Goal: Communication & Community: Answer question/provide support

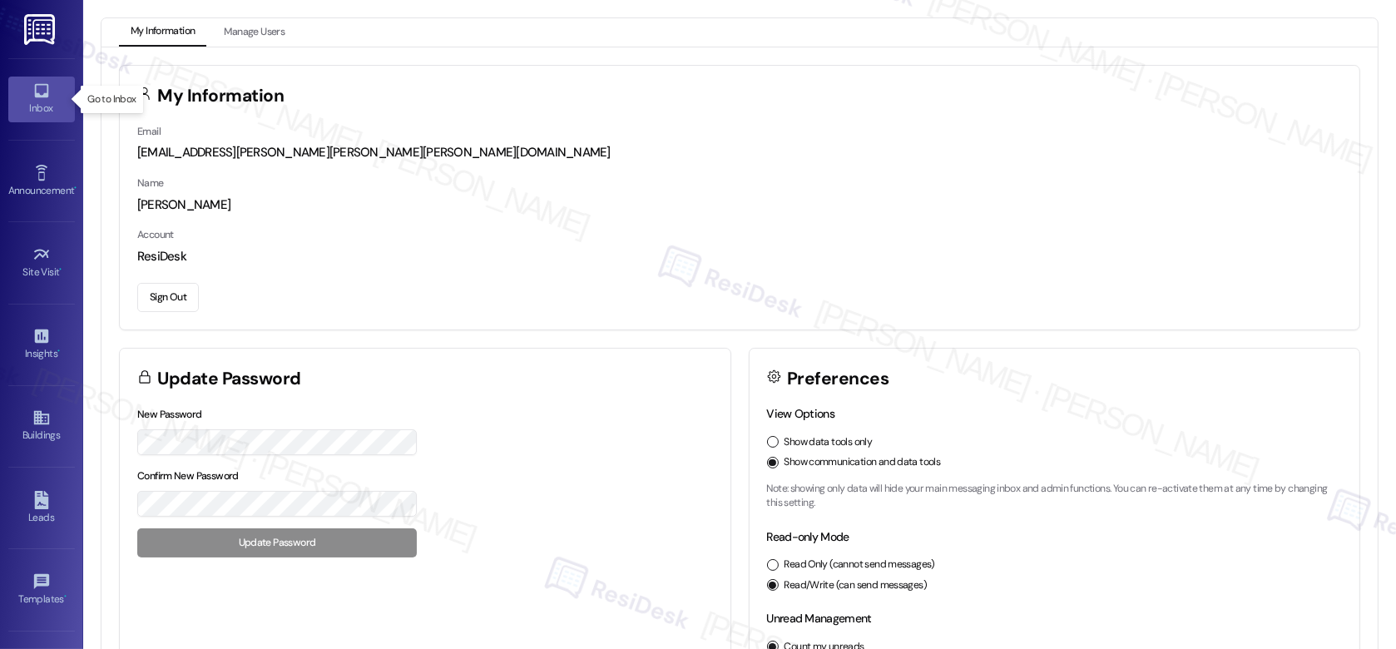
click at [39, 103] on div "Inbox" at bounding box center [41, 108] width 83 height 17
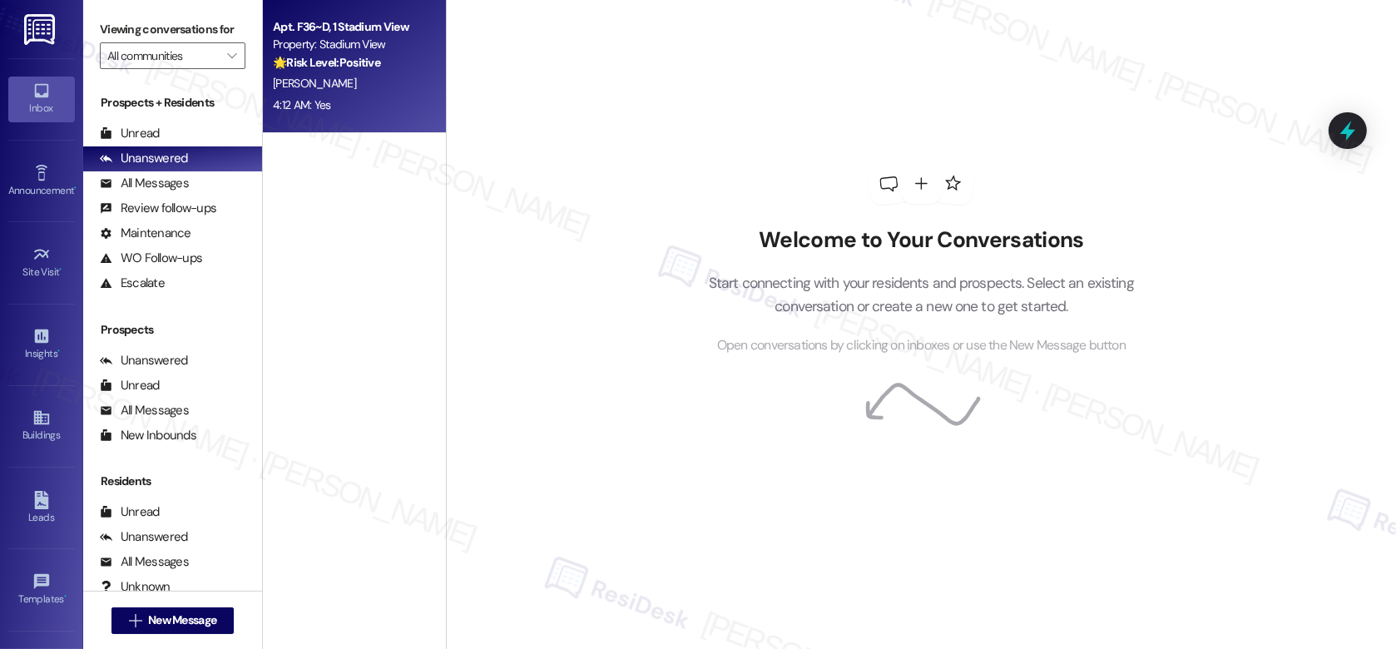
click at [364, 87] on div "[PERSON_NAME]" at bounding box center [349, 83] width 157 height 21
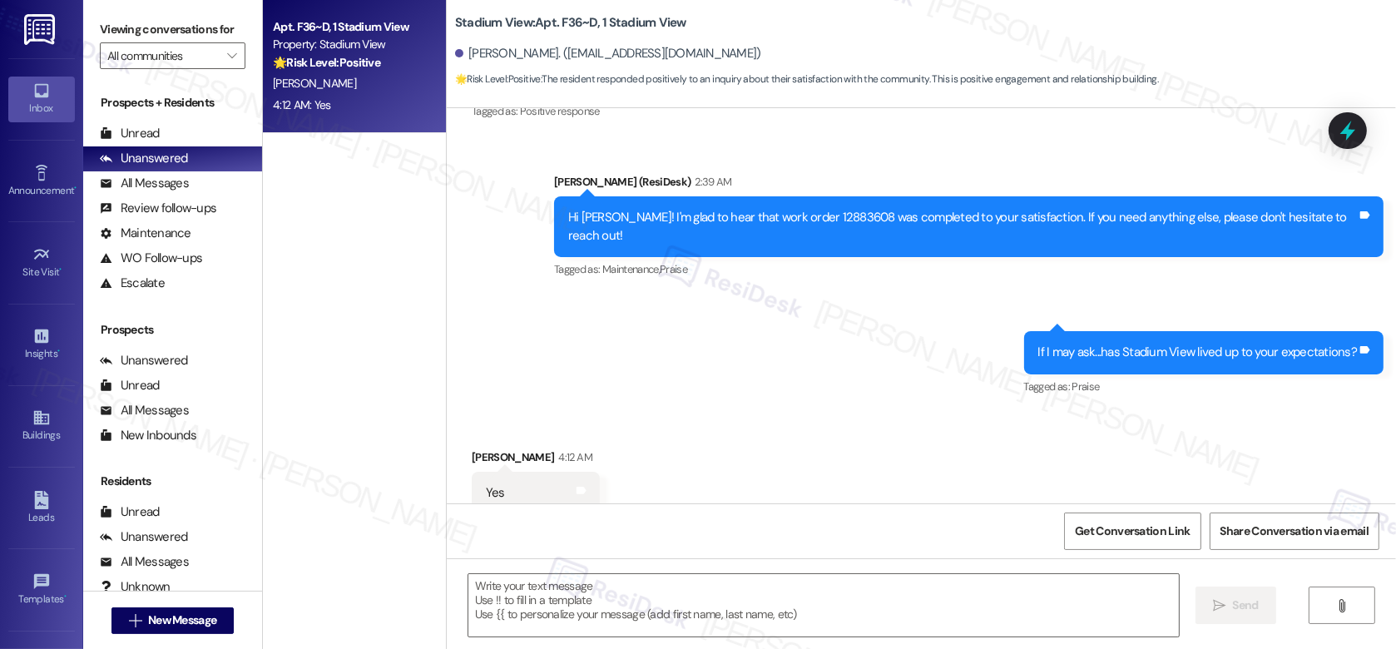
type textarea "Fetching suggested responses. Please feel free to read through the conversation…"
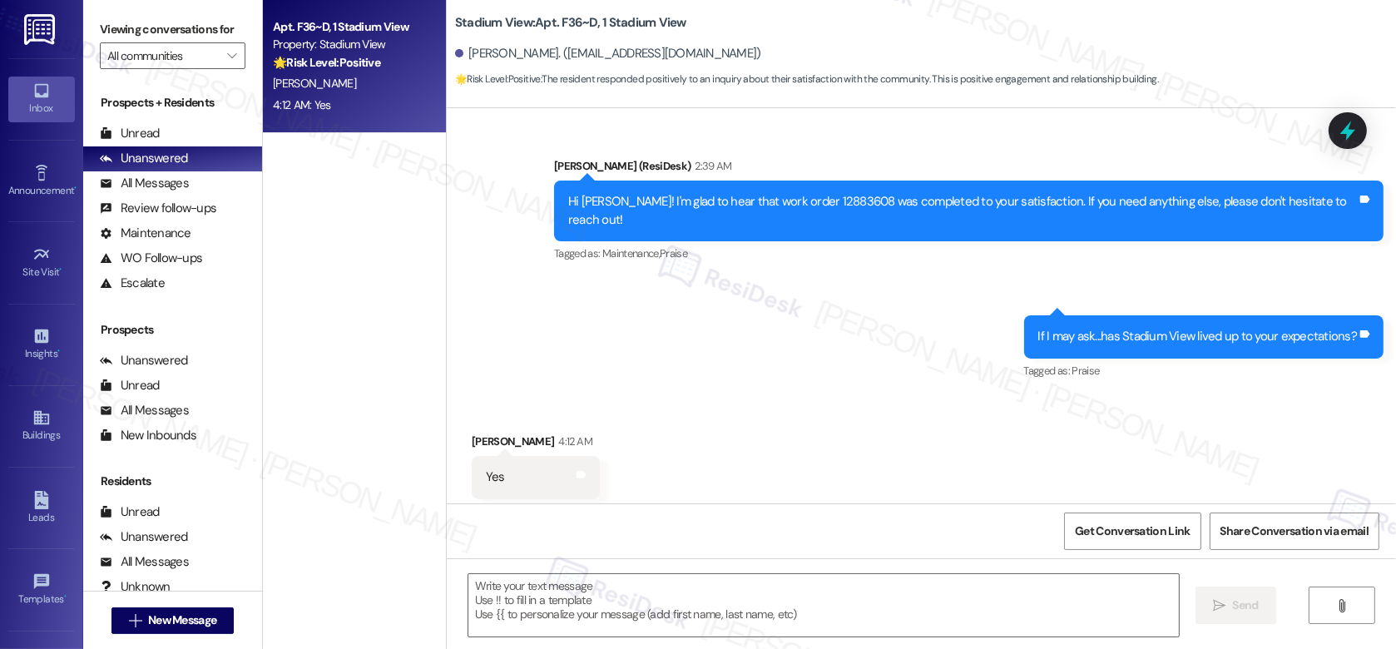
scroll to position [446, 0]
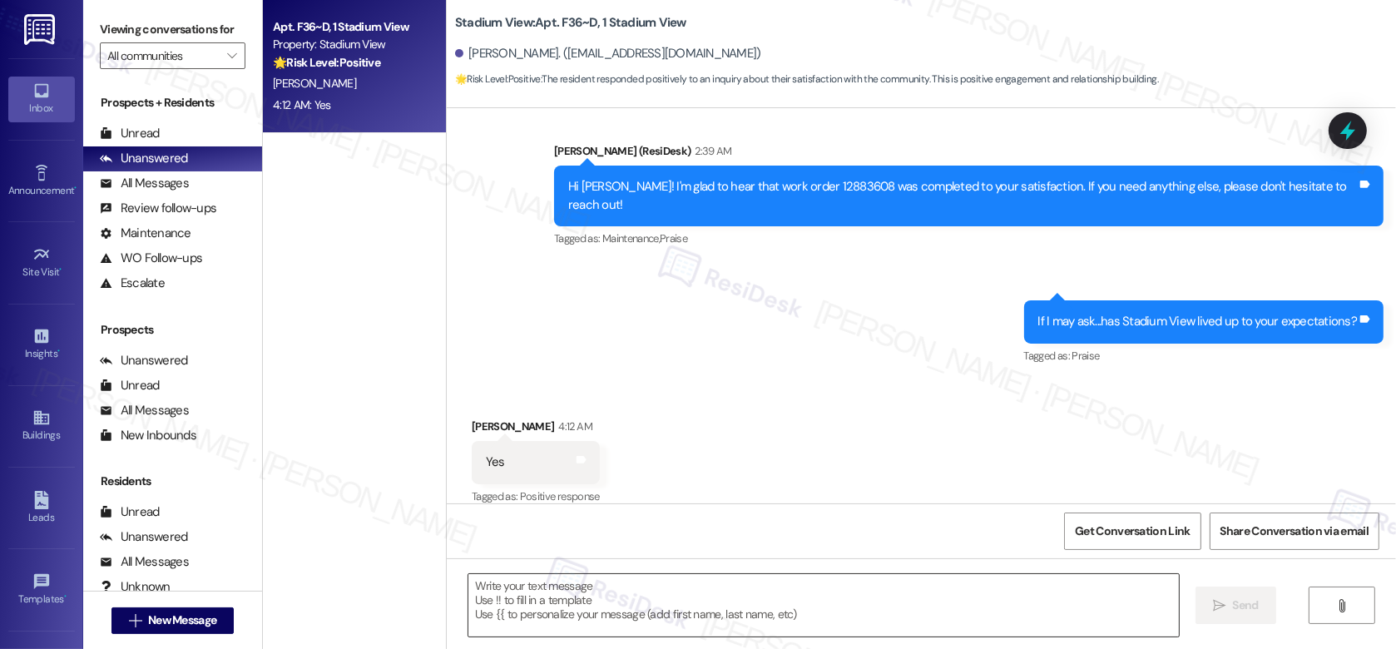
click at [551, 581] on textarea at bounding box center [823, 605] width 710 height 62
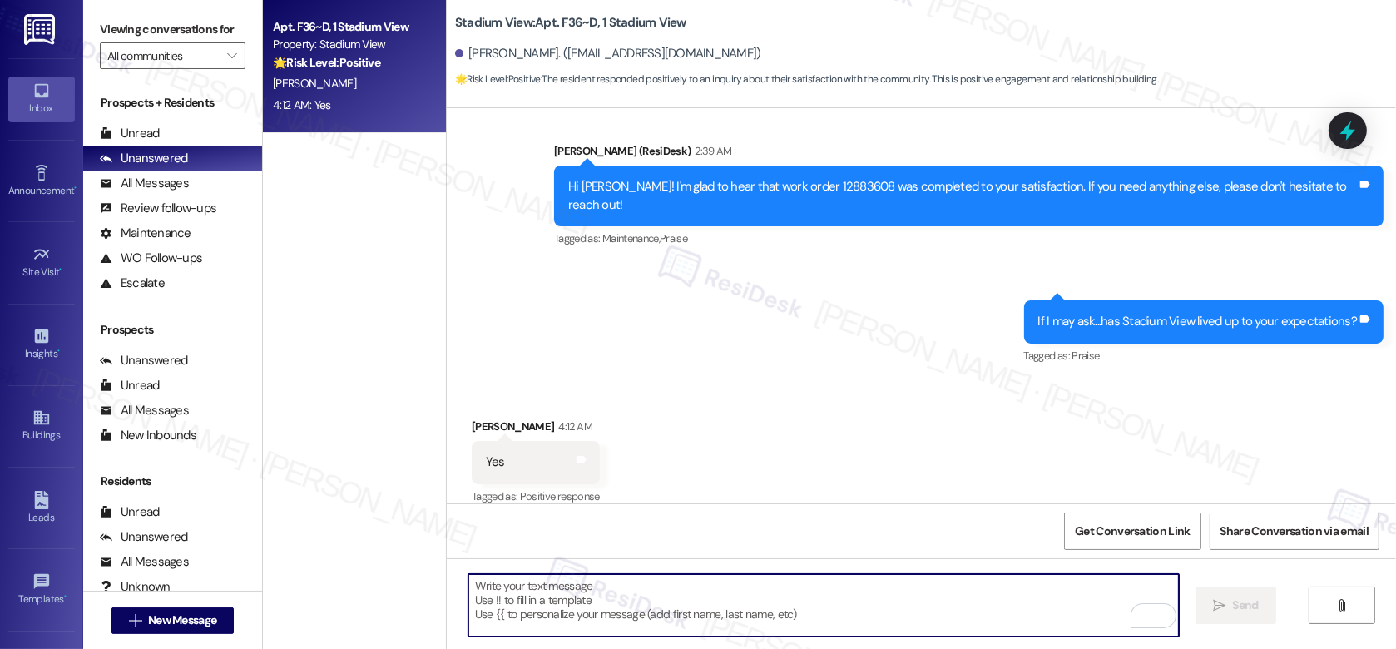
click at [1050, 313] on div "If I may ask...has Stadium View lived up to your expectations?" at bounding box center [1197, 321] width 319 height 17
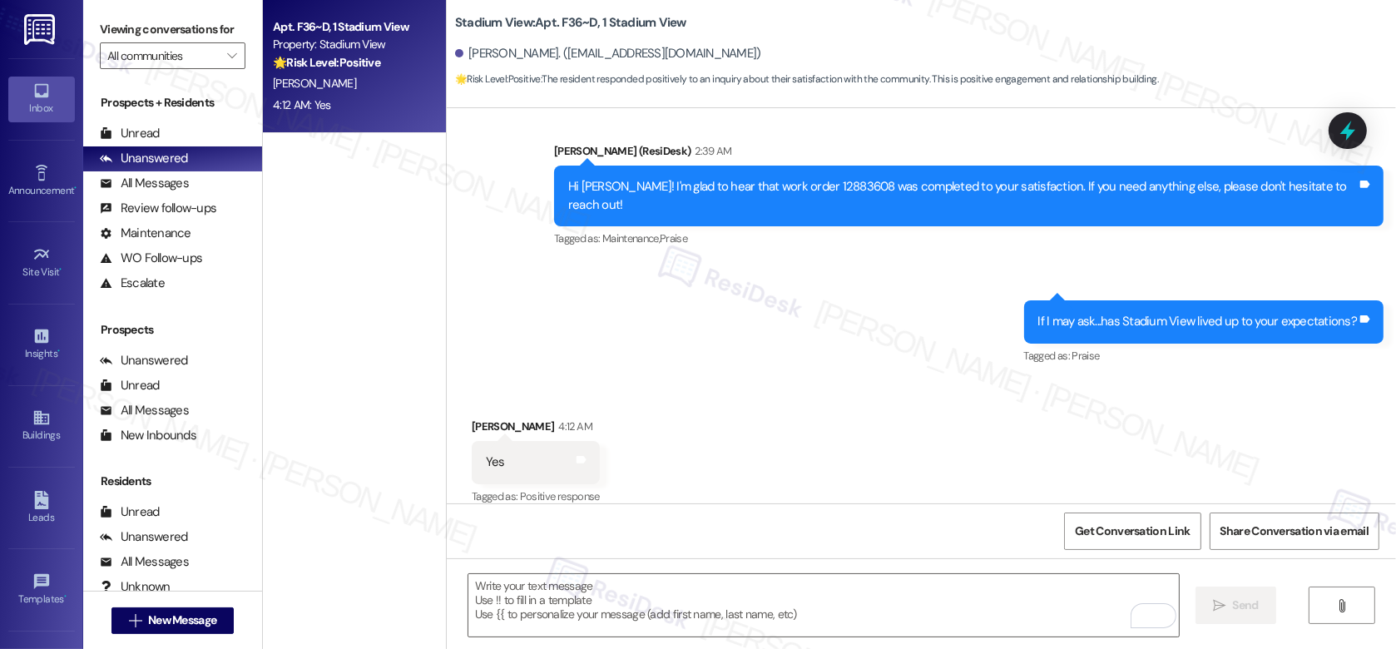
click at [1050, 313] on div "If I may ask...has Stadium View lived up to your expectations?" at bounding box center [1197, 321] width 319 height 17
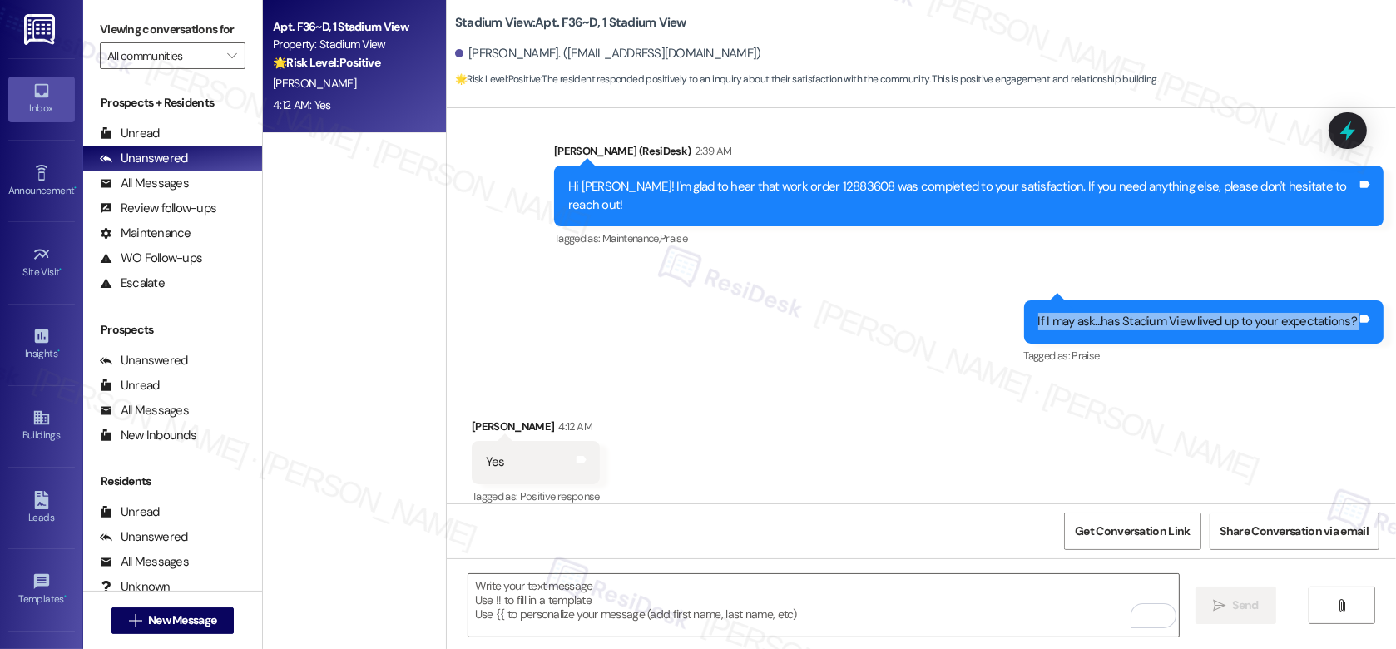
copy div "If I may ask...has Stadium View lived up to your expectations? Tags and notes"
click at [580, 566] on div " Send " at bounding box center [921, 620] width 949 height 125
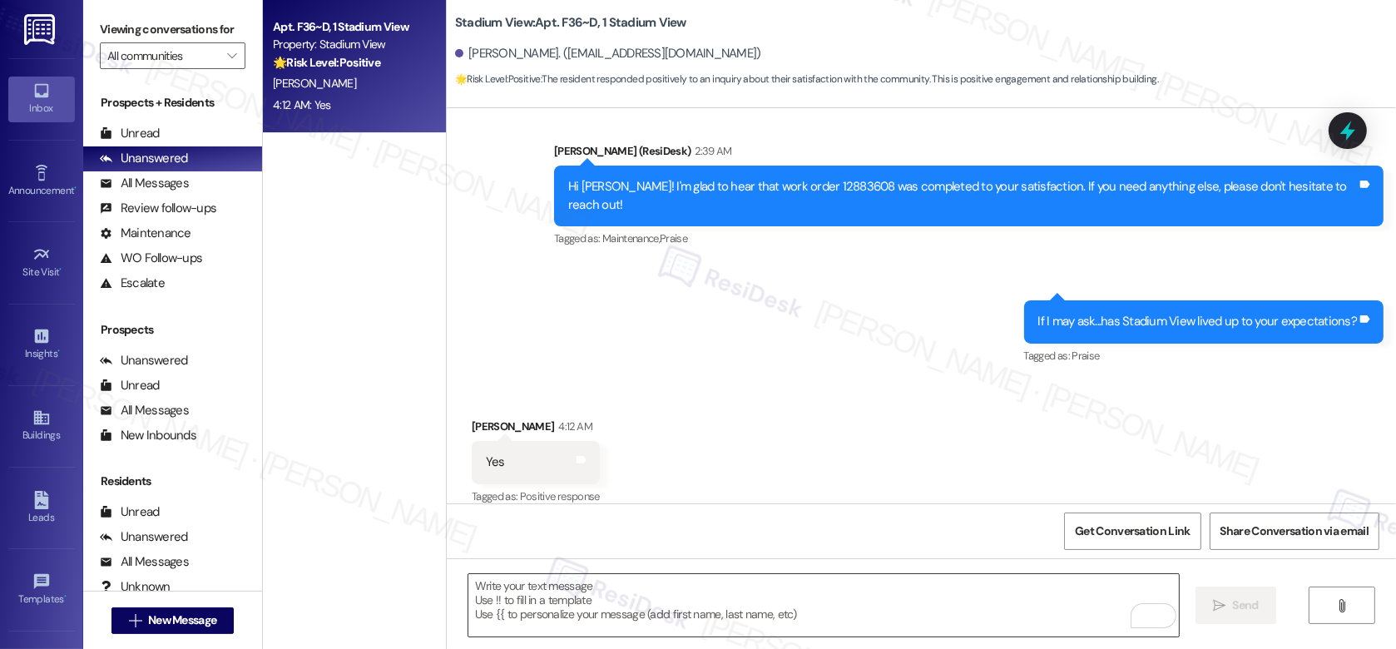
click at [573, 599] on textarea "To enrich screen reader interactions, please activate Accessibility in Grammarl…" at bounding box center [823, 605] width 710 height 62
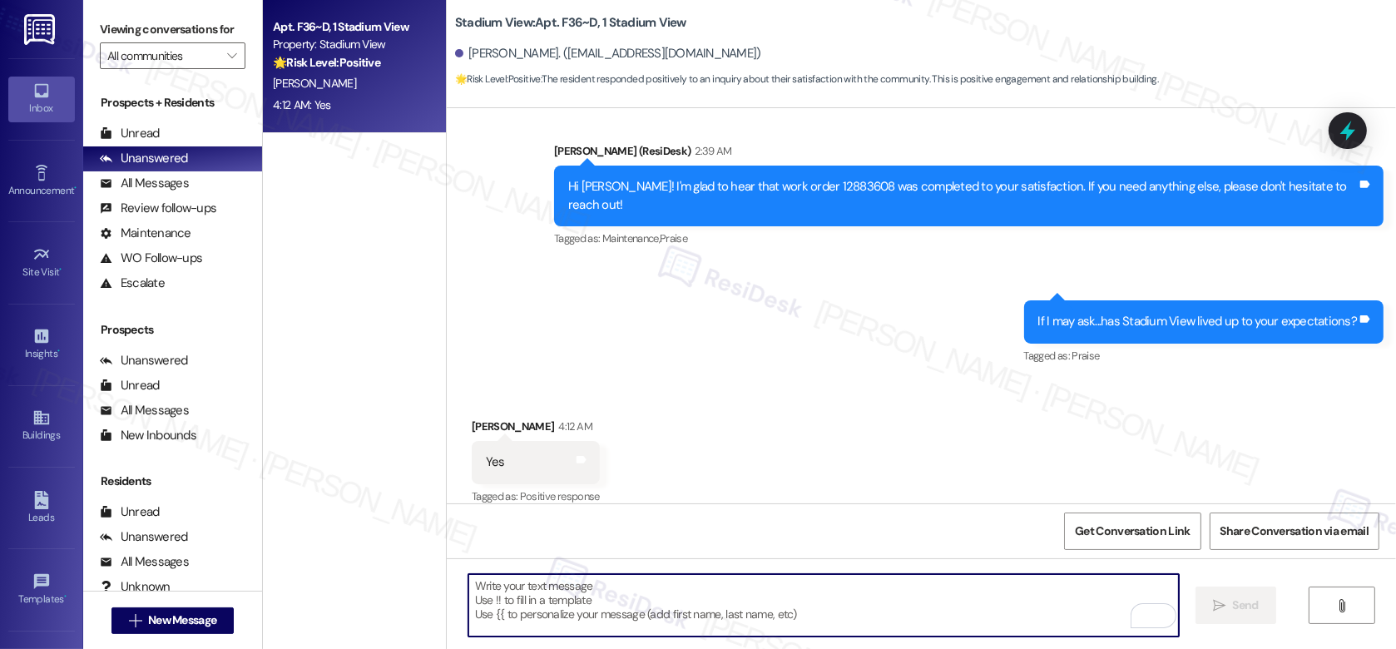
click at [573, 599] on textarea "To enrich screen reader interactions, please activate Accessibility in Grammarl…" at bounding box center [823, 605] width 710 height 62
paste textarea "That’s wonderful to hear! We’re so [GEOGRAPHIC_DATA] has lived up to your expec…"
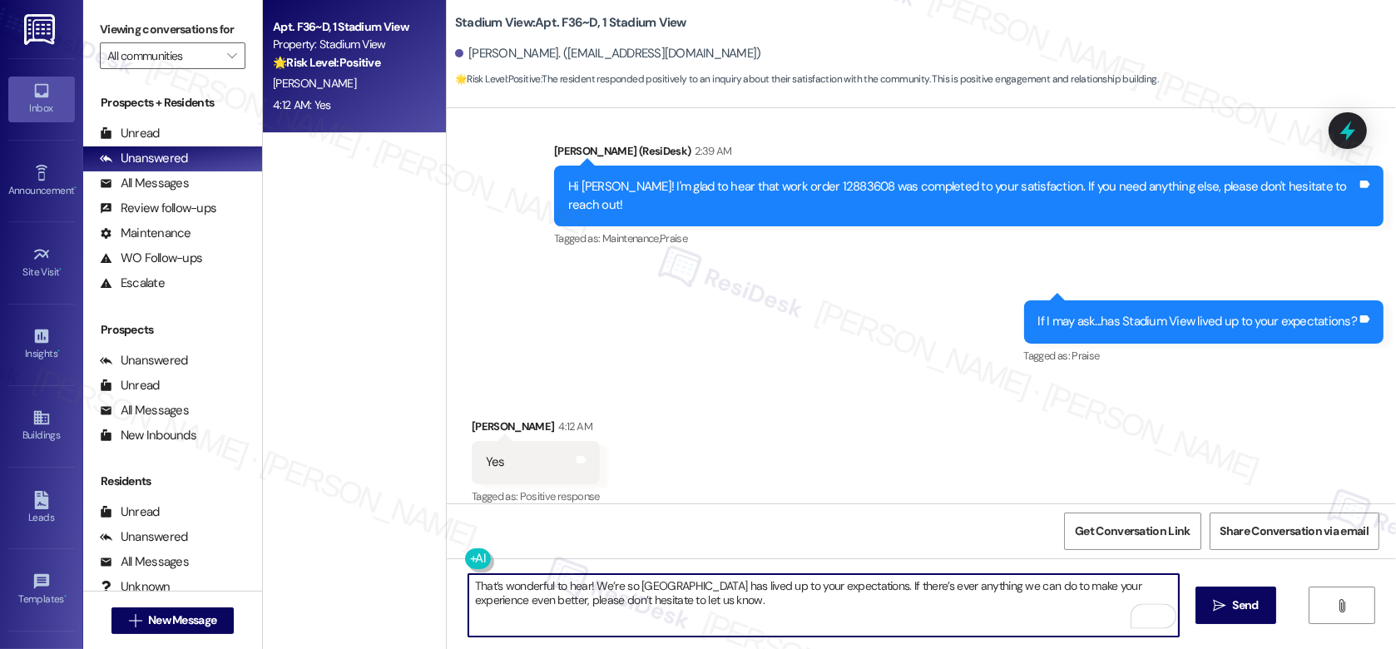
click at [800, 599] on textarea "That’s wonderful to hear! We’re so [GEOGRAPHIC_DATA] has lived up to your expec…" at bounding box center [823, 605] width 710 height 62
type textarea "That’s wonderful to hear! We’re so [GEOGRAPHIC_DATA] has lived up to your expec…"
click at [1249, 608] on span "Send" at bounding box center [1245, 604] width 26 height 17
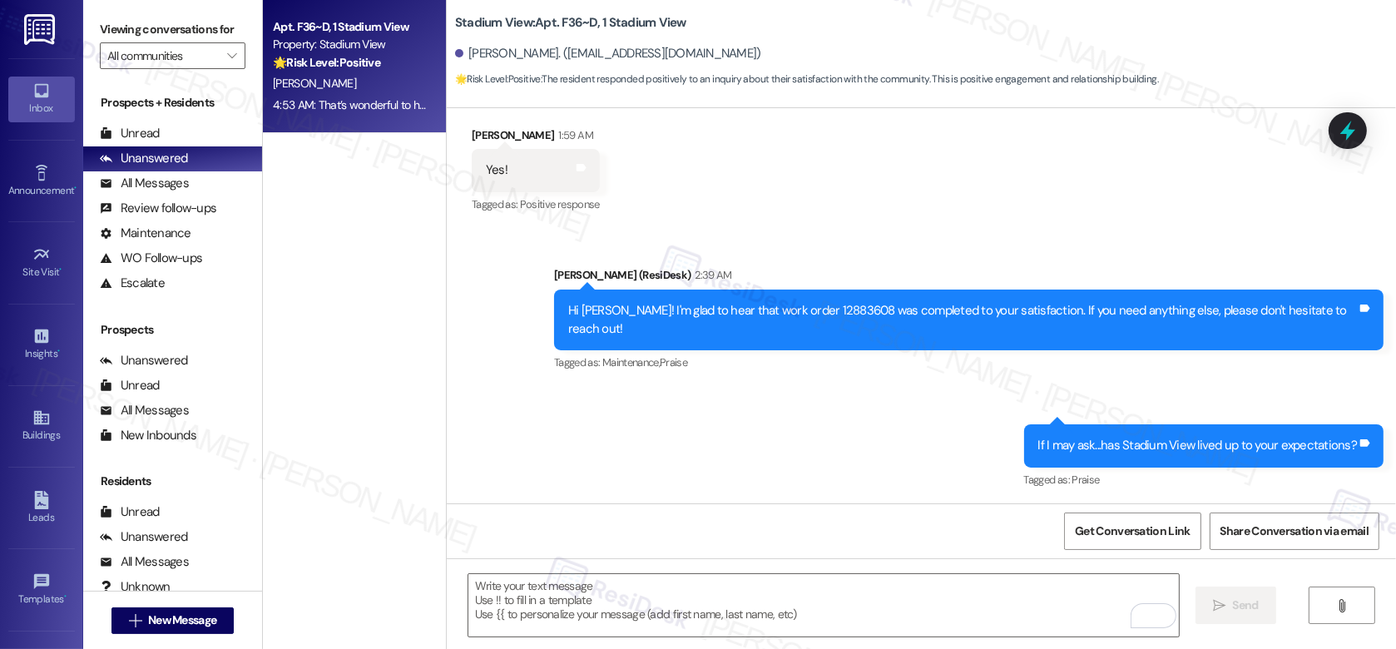
scroll to position [579, 0]
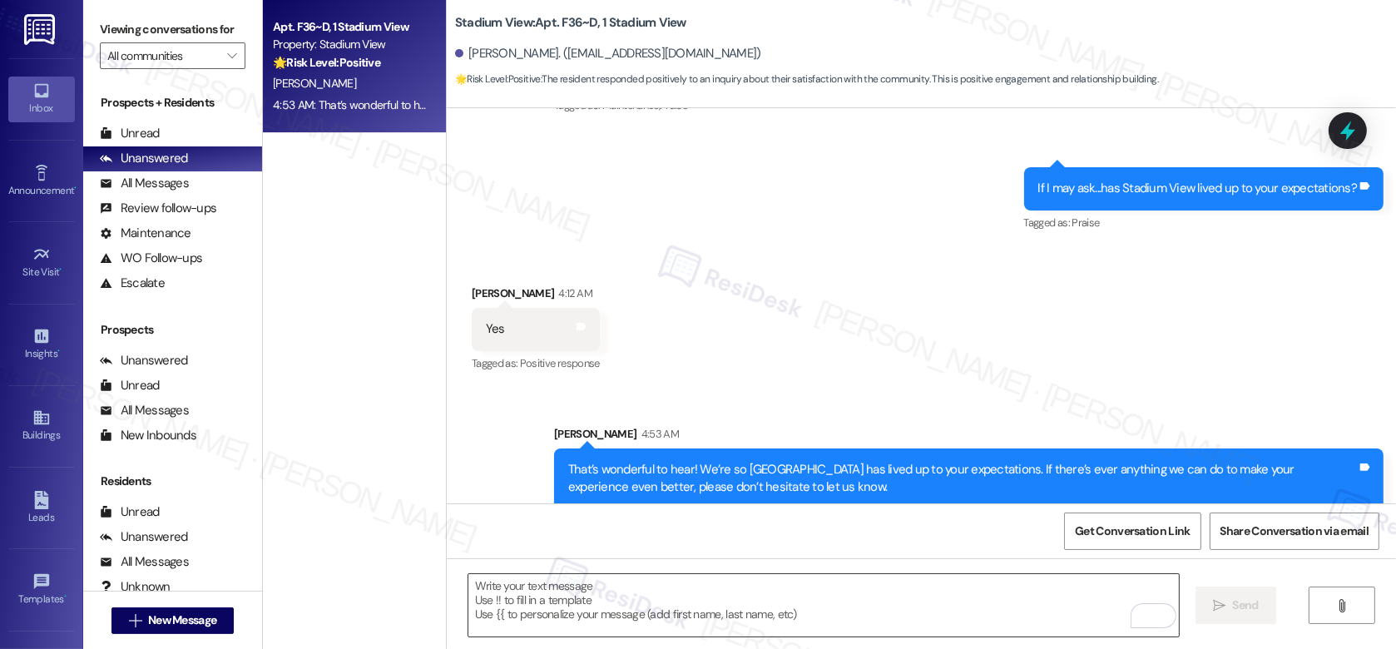
click at [486, 605] on textarea "To enrich screen reader interactions, please activate Accessibility in Grammarl…" at bounding box center [823, 605] width 710 height 62
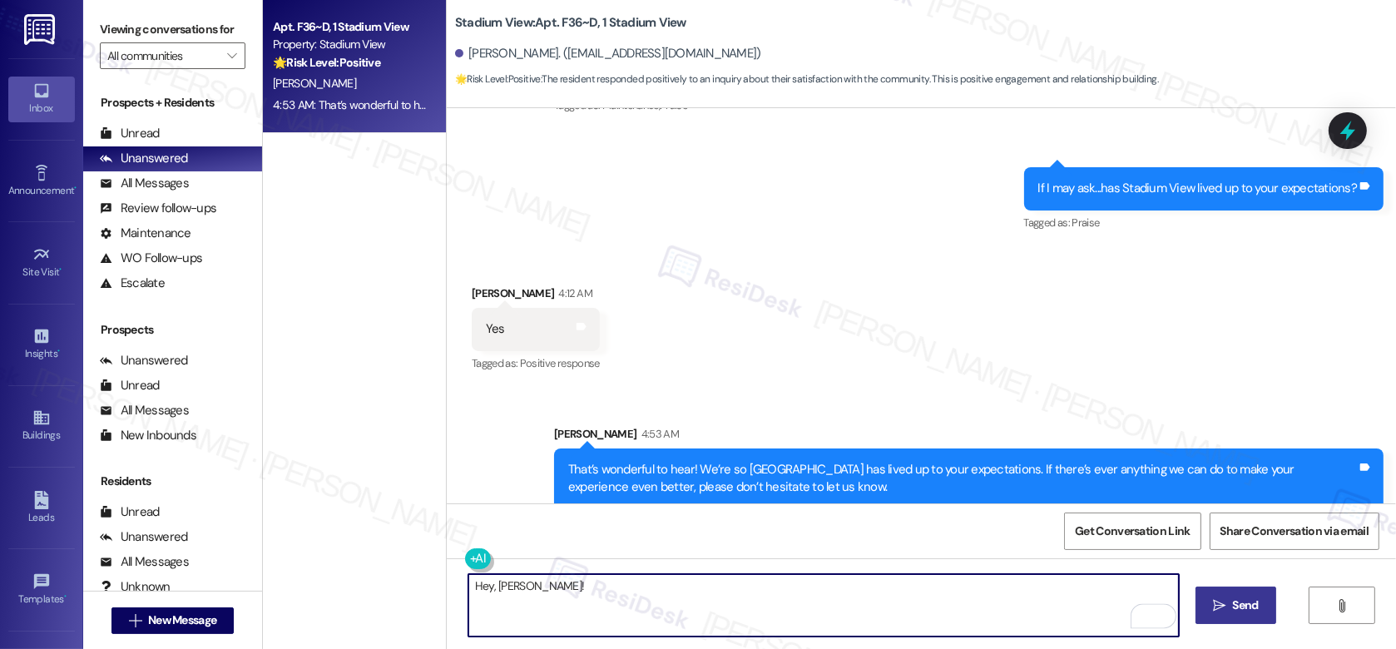
paste textarea "Can I ask a quick favor? If you have a moment, would you mind leaving us a Goog…"
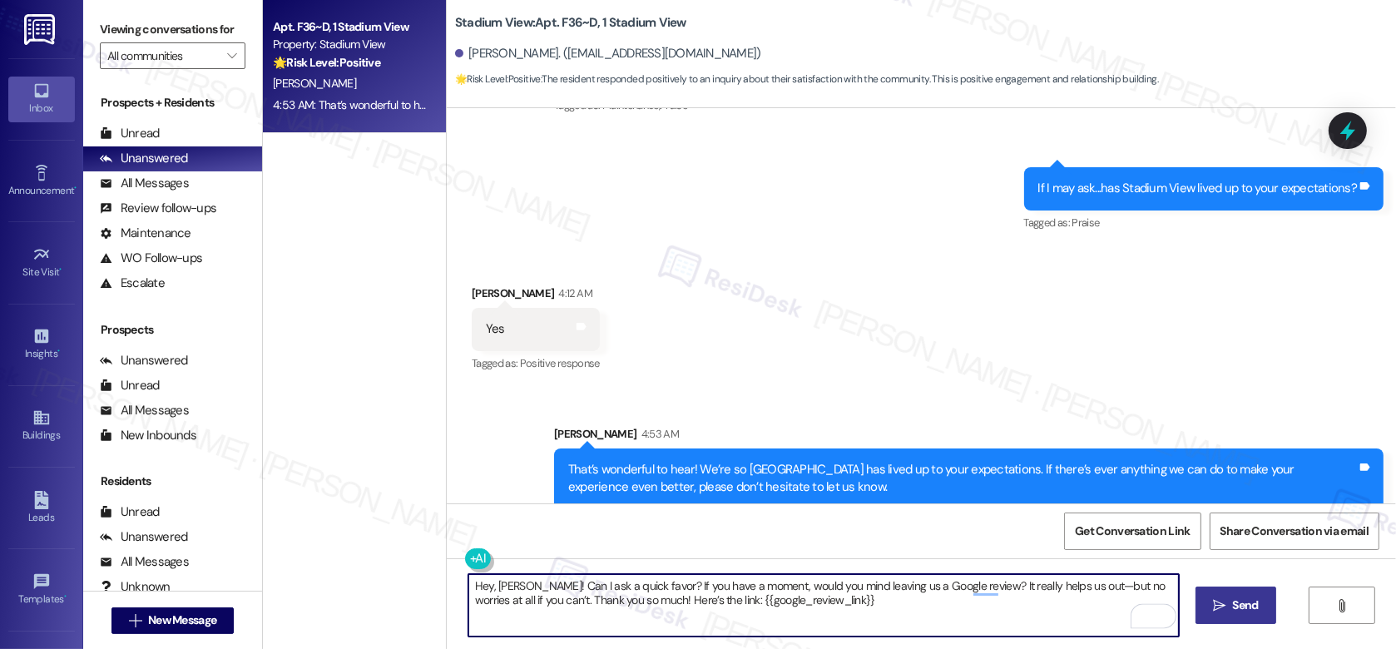
click at [853, 603] on textarea "Hey, [PERSON_NAME]! Can I ask a quick favor? If you have a moment, would you mi…" at bounding box center [823, 605] width 710 height 62
type textarea "Hey, [PERSON_NAME]! Can I ask a quick favor? If you have a moment, would you mi…"
click at [1238, 596] on button " Send" at bounding box center [1235, 604] width 81 height 37
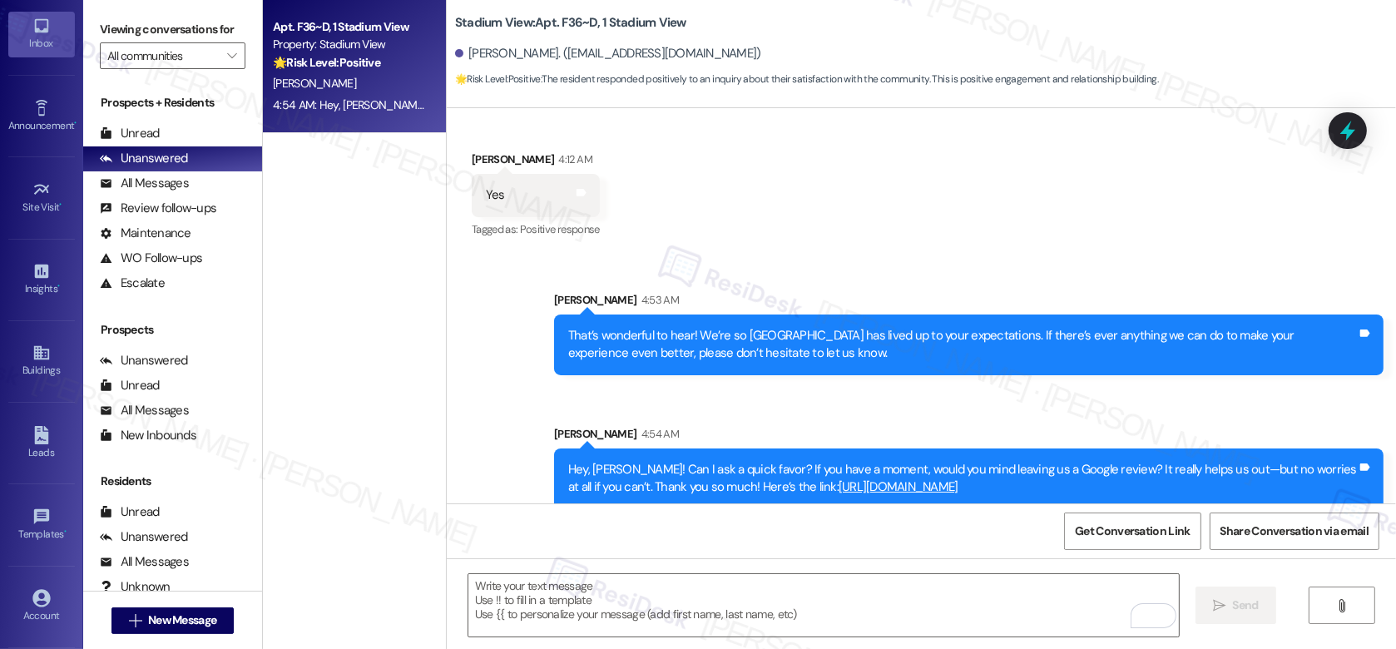
scroll to position [142, 0]
click at [45, 534] on div "Account" at bounding box center [41, 538] width 83 height 17
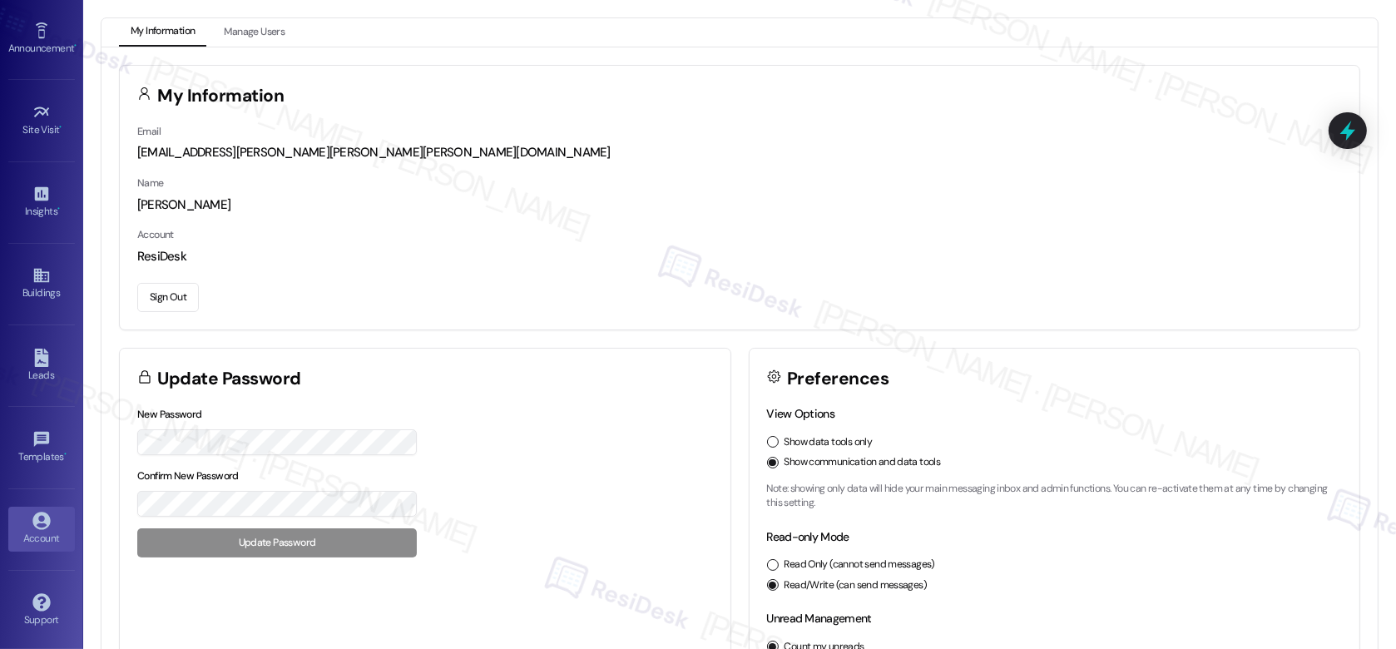
click at [164, 295] on button "Sign Out" at bounding box center [168, 297] width 62 height 29
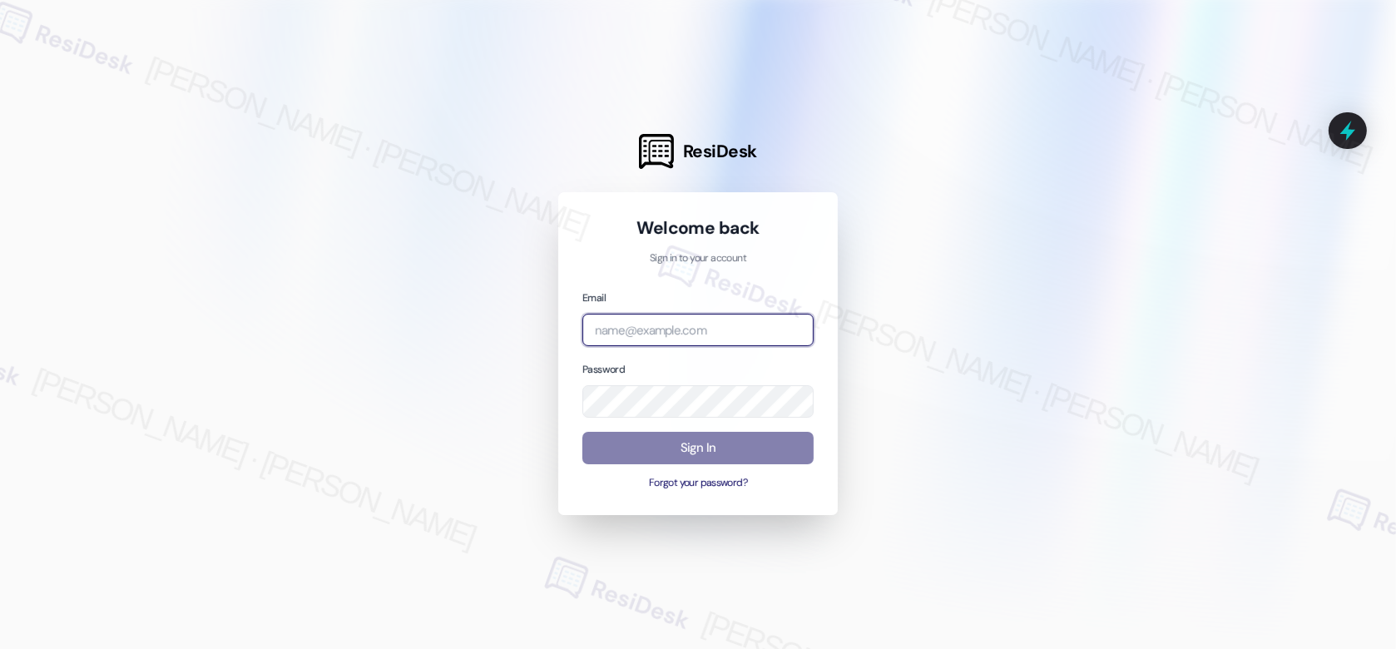
click at [705, 320] on input "email" at bounding box center [697, 330] width 231 height 32
click at [0, 648] on com-1password-button at bounding box center [0, 649] width 0 height 0
type input "[EMAIL_ADDRESS][PERSON_NAME][PERSON_NAME][PERSON_NAME][PERSON_NAME][DOMAIN_NAME]"
